Goal: Information Seeking & Learning: Find specific page/section

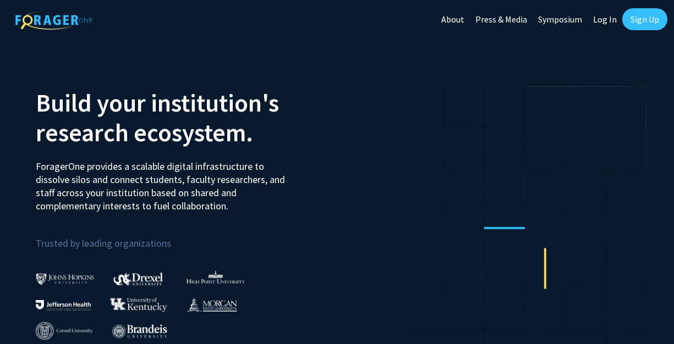
click at [605, 18] on link "Log In" at bounding box center [604, 19] width 35 height 38
select select
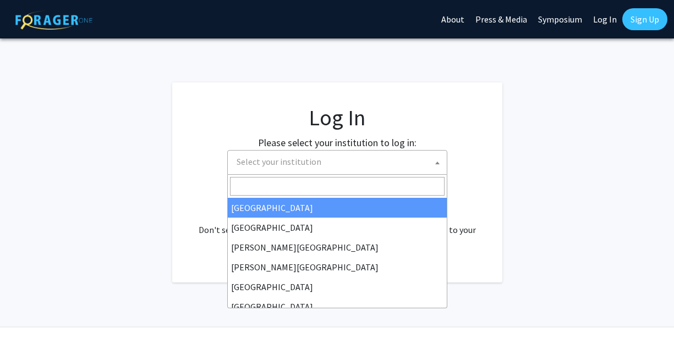
click at [365, 155] on span "Select your institution" at bounding box center [339, 162] width 214 height 23
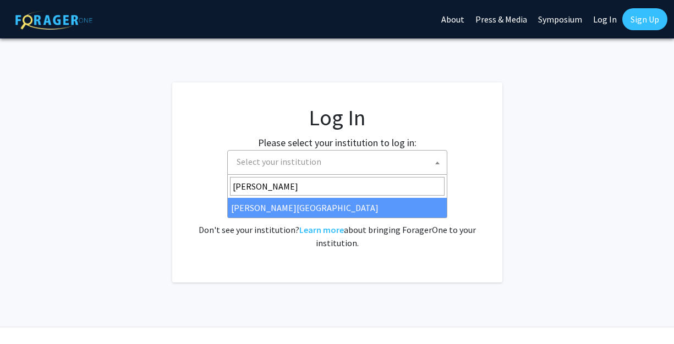
type input "[PERSON_NAME]"
select select "21"
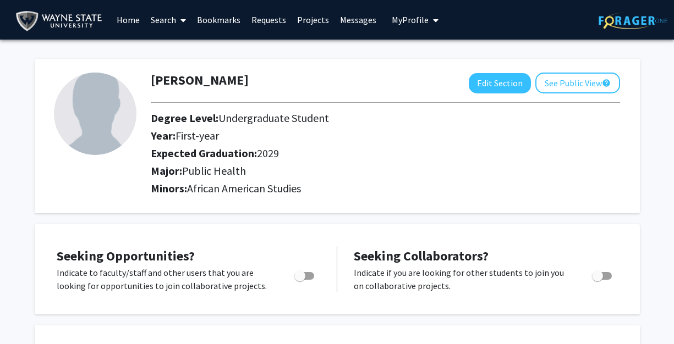
click at [165, 21] on link "Search" at bounding box center [168, 20] width 46 height 38
click at [173, 43] on span "Faculty/Staff" at bounding box center [185, 51] width 81 height 22
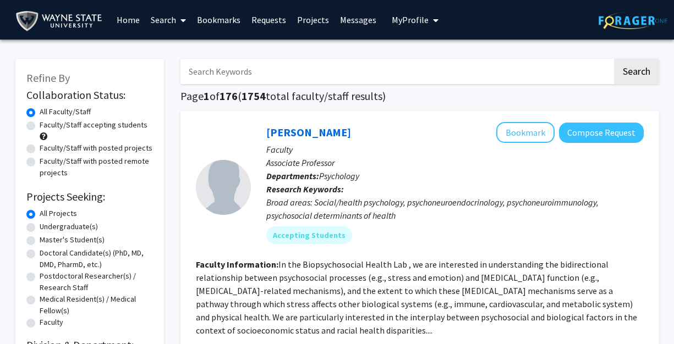
click at [71, 225] on label "Undergraduate(s)" at bounding box center [69, 227] width 58 height 12
click at [47, 225] on input "Undergraduate(s)" at bounding box center [43, 224] width 7 height 7
radio input "true"
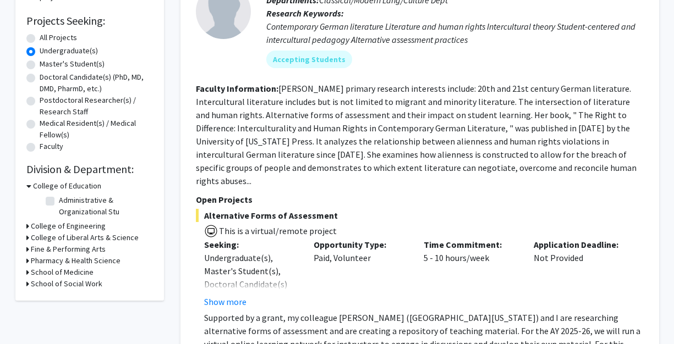
scroll to position [187, 0]
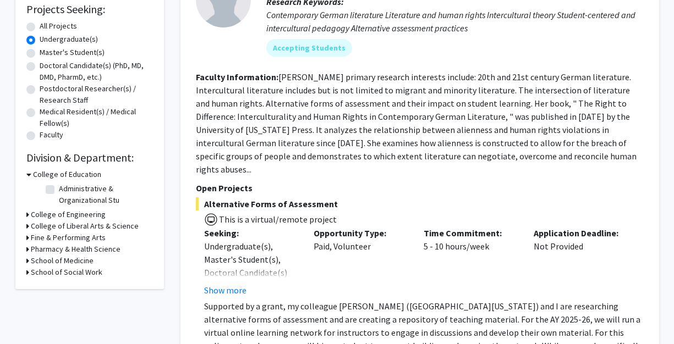
click at [25, 175] on div "Refine By Collaboration Status: Collaboration Status All Faculty/Staff Collabor…" at bounding box center [89, 80] width 148 height 418
click at [30, 180] on icon at bounding box center [28, 175] width 5 height 12
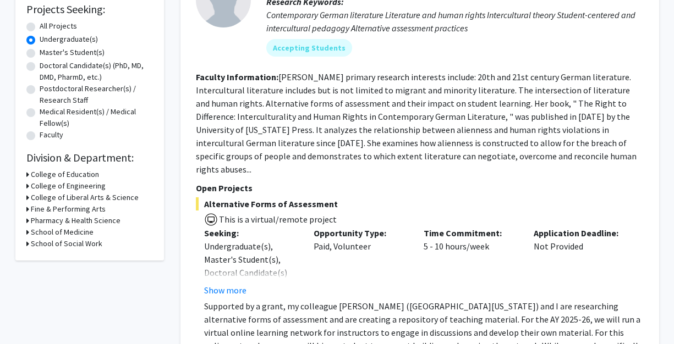
click at [29, 198] on div "College of Liberal Arts & Science" at bounding box center [89, 198] width 126 height 12
click at [27, 197] on icon at bounding box center [27, 198] width 3 height 12
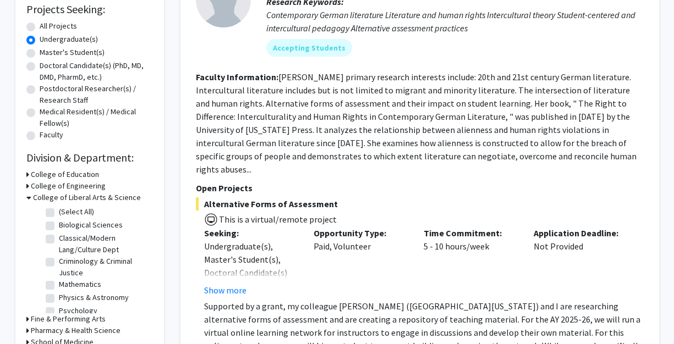
drag, startPoint x: 144, startPoint y: 211, endPoint x: 143, endPoint y: 225, distance: 14.9
click at [143, 225] on fg-checkbox-list "(Select All) (Select All) Biological Sciences Biological Sciences Classical/Mod…" at bounding box center [98, 268] width 110 height 131
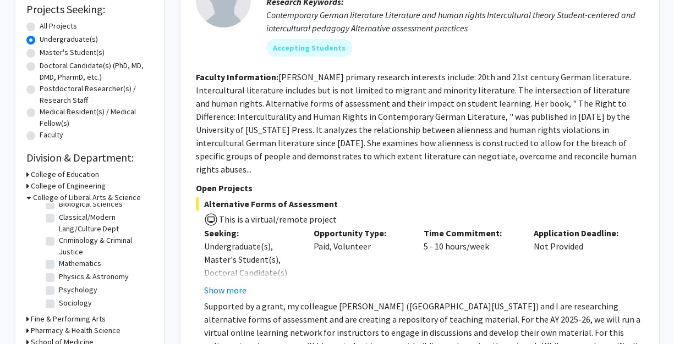
scroll to position [0, 0]
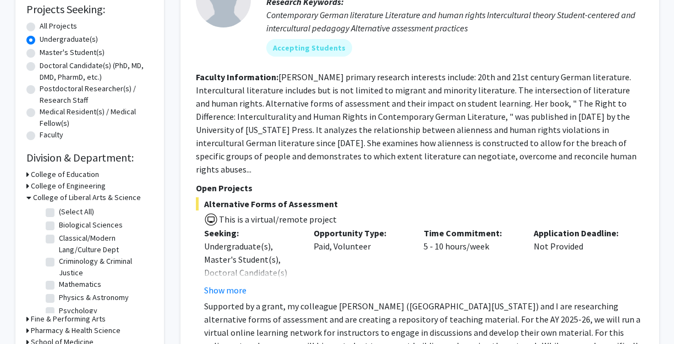
click at [59, 224] on label "Biological Sciences" at bounding box center [91, 225] width 64 height 12
click at [59, 224] on input "Biological Sciences" at bounding box center [62, 222] width 7 height 7
checkbox input "true"
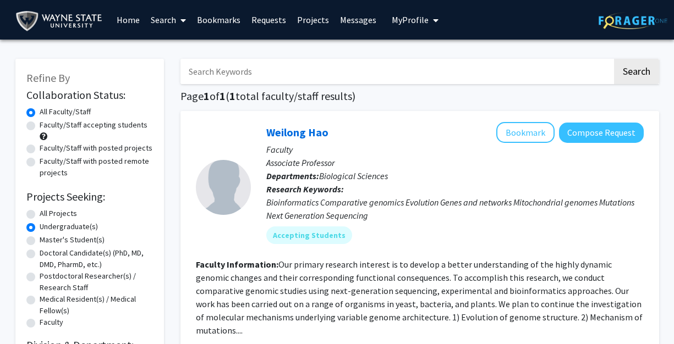
click at [172, 146] on div "Search Page 1 of 1 ( 1 total faculty/staff results) Weilong Hao Bookmark Compos…" at bounding box center [419, 310] width 495 height 525
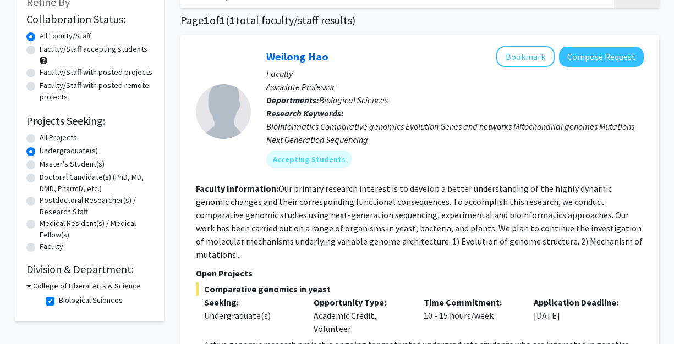
scroll to position [96, 0]
